Goal: Register for event/course

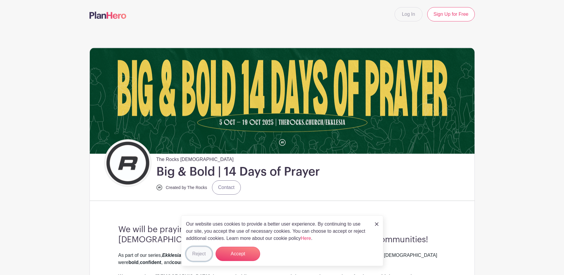
click at [193, 252] on button "Reject" at bounding box center [199, 254] width 26 height 14
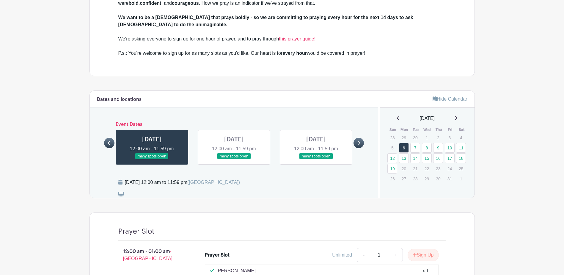
scroll to position [260, 0]
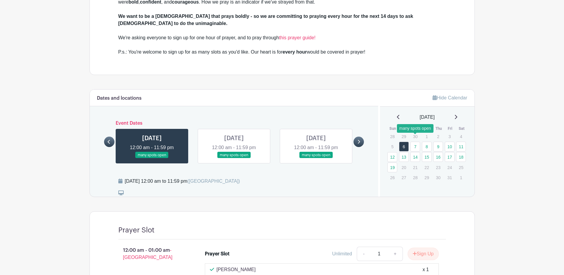
click at [415, 142] on link "7" at bounding box center [415, 147] width 10 height 10
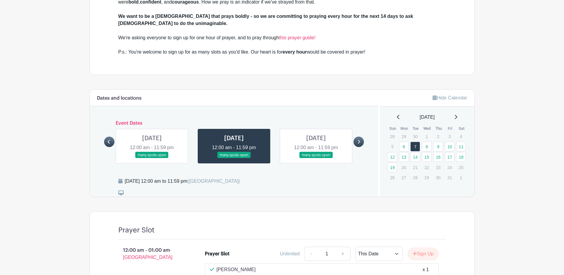
click at [234, 158] on link at bounding box center [234, 158] width 0 height 0
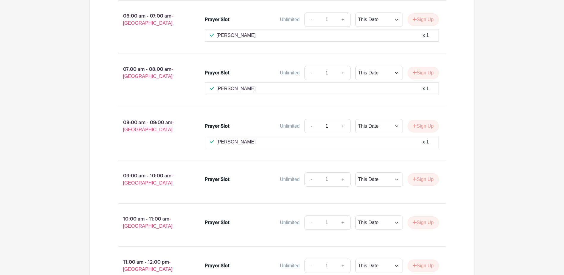
scroll to position [774, 0]
click at [417, 174] on button "Sign Up" at bounding box center [423, 179] width 31 height 12
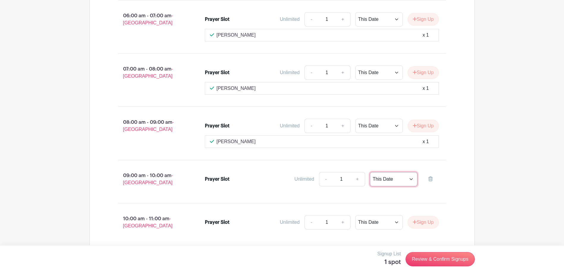
click at [410, 173] on select "This Date Select Dates" at bounding box center [394, 179] width 48 height 14
click at [422, 185] on div "Prayer Slot Unlimited - 1 + This Date Select Dates Select Dates" at bounding box center [325, 182] width 260 height 24
click at [422, 258] on link "Review & Confirm Signups" at bounding box center [440, 259] width 69 height 14
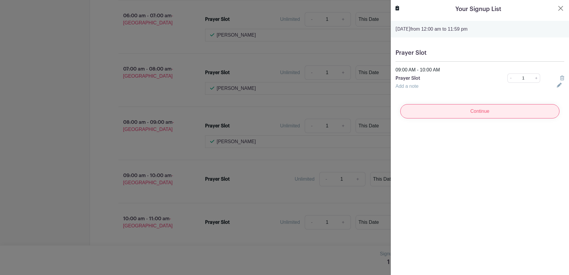
click at [483, 109] on input "Continue" at bounding box center [479, 111] width 159 height 14
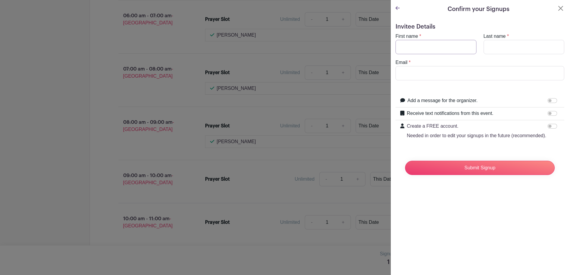
click at [437, 44] on input "First name" at bounding box center [435, 47] width 81 height 14
type input "[PERSON_NAME]"
type input "Gibbon"
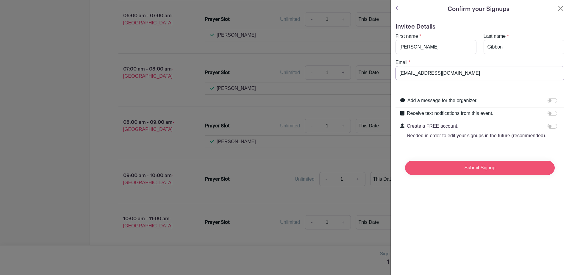
type input "[EMAIL_ADDRESS][DOMAIN_NAME]"
click at [479, 175] on input "Submit Signup" at bounding box center [480, 168] width 150 height 14
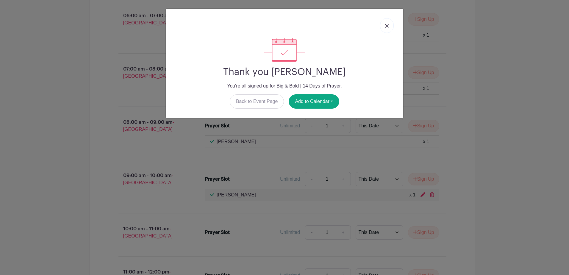
click at [387, 26] on img at bounding box center [387, 26] width 4 height 4
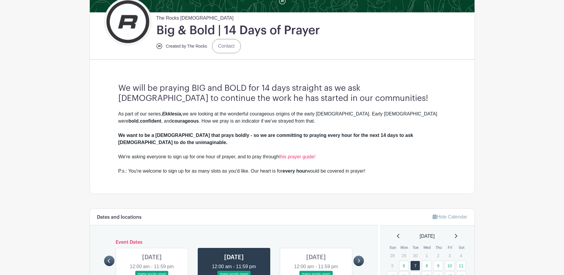
scroll to position [0, 0]
